Goal: Navigation & Orientation: Find specific page/section

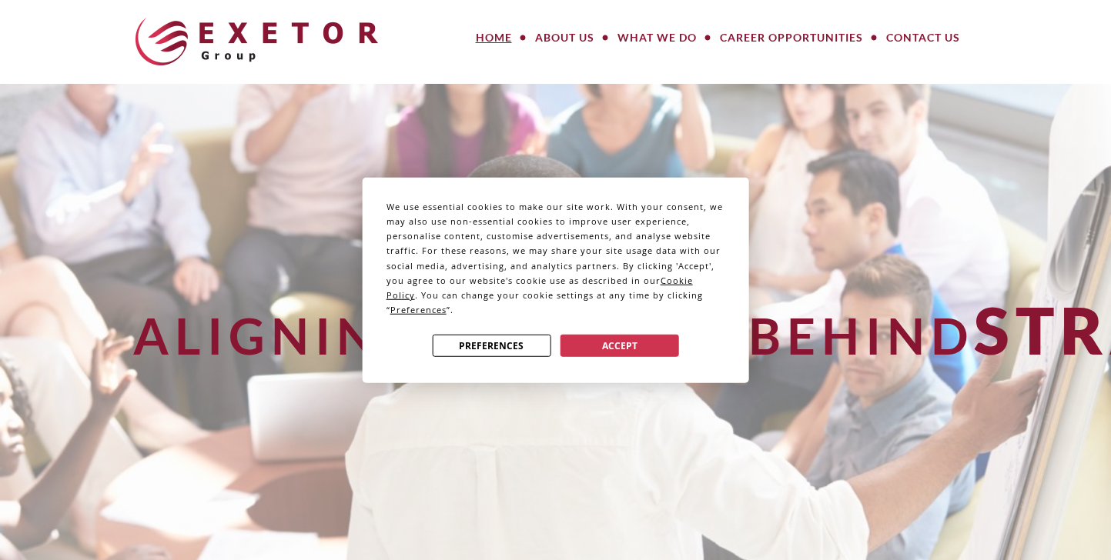
click at [588, 39] on div "We use essential cookies to make our site work. With your consent, we may also …" at bounding box center [555, 280] width 1111 height 560
click at [657, 345] on button "Accept" at bounding box center [619, 346] width 119 height 22
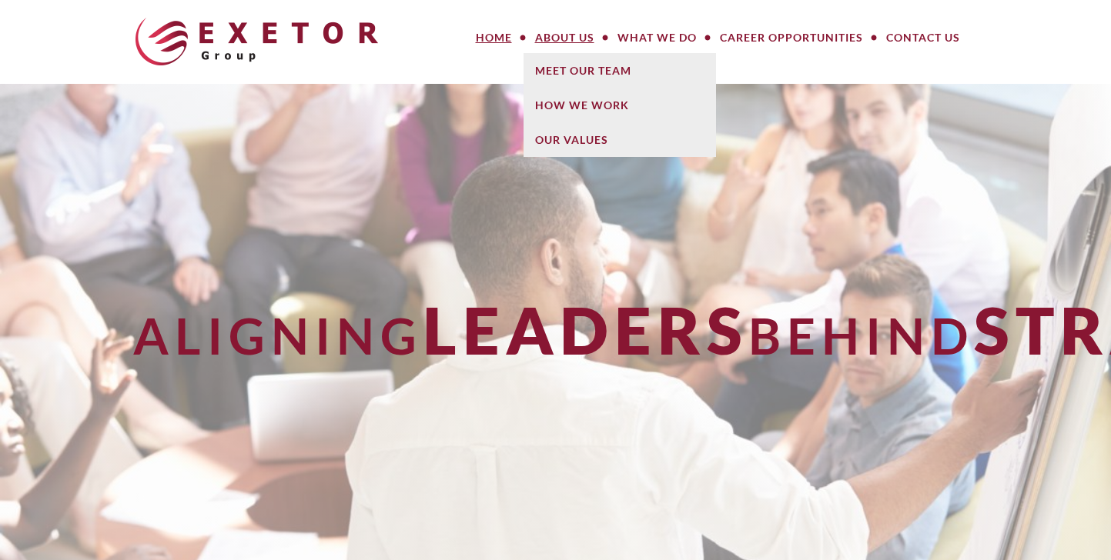
click at [581, 39] on link "About Us" at bounding box center [564, 37] width 82 height 31
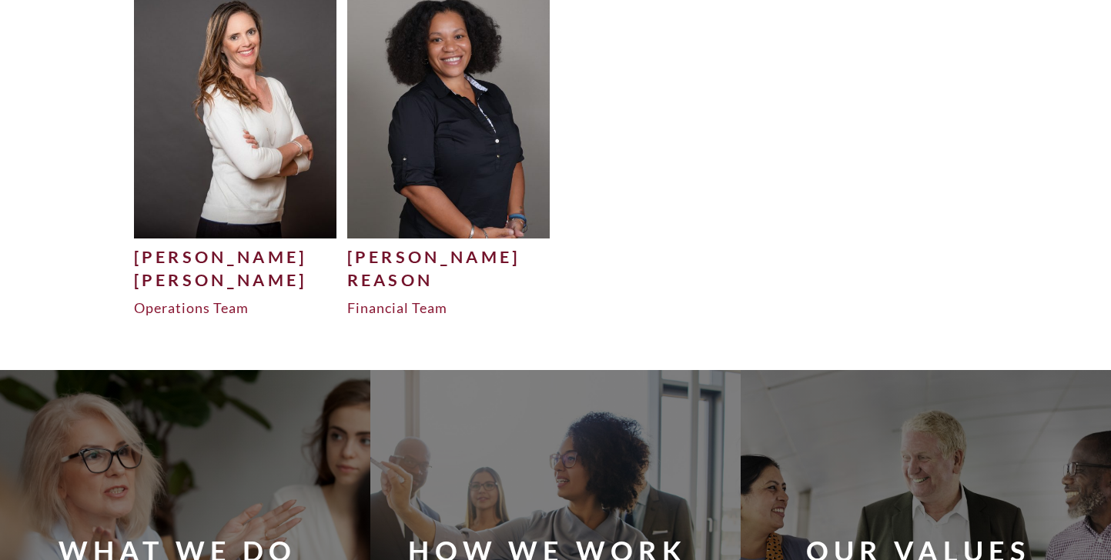
scroll to position [5603, 0]
